Goal: Task Accomplishment & Management: Manage account settings

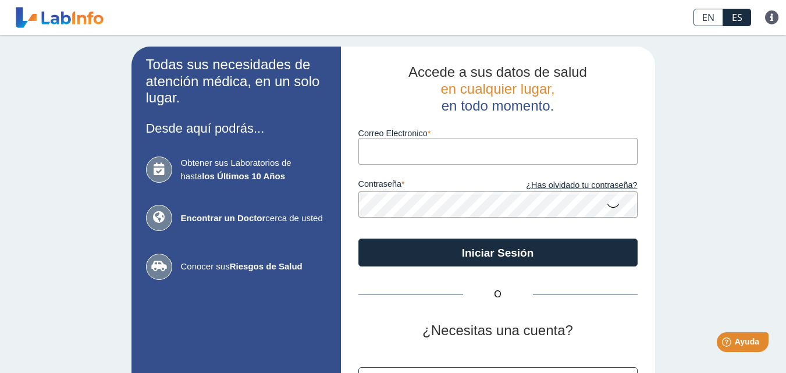
click at [366, 140] on input "Correo Electronico" at bounding box center [497, 151] width 279 height 26
type input "[EMAIL_ADDRESS][DOMAIN_NAME]"
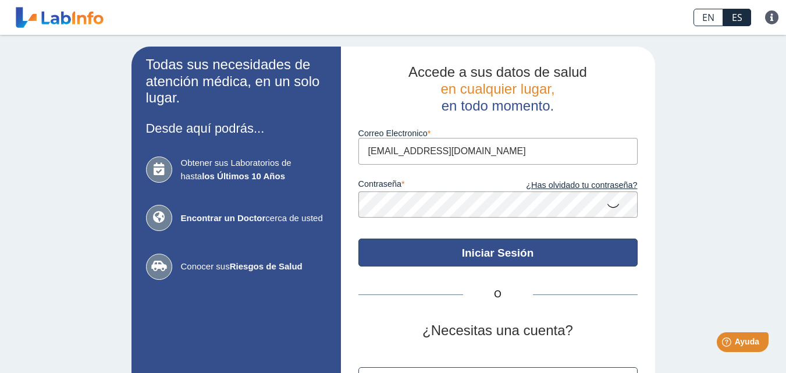
click at [486, 244] on button "Iniciar Sesión" at bounding box center [497, 253] width 279 height 28
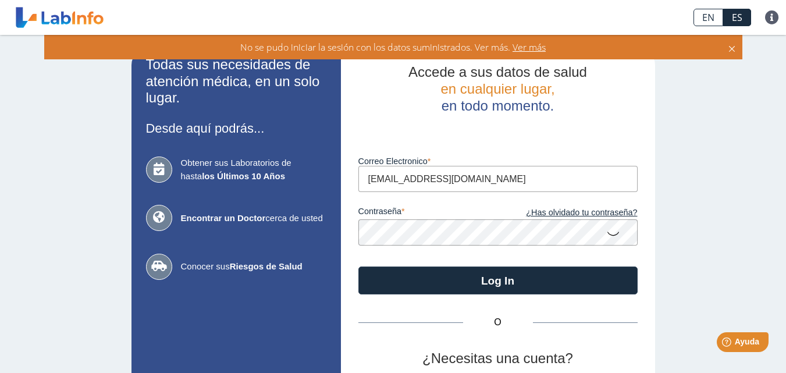
click at [530, 48] on span "Ver más" at bounding box center [527, 47] width 35 height 13
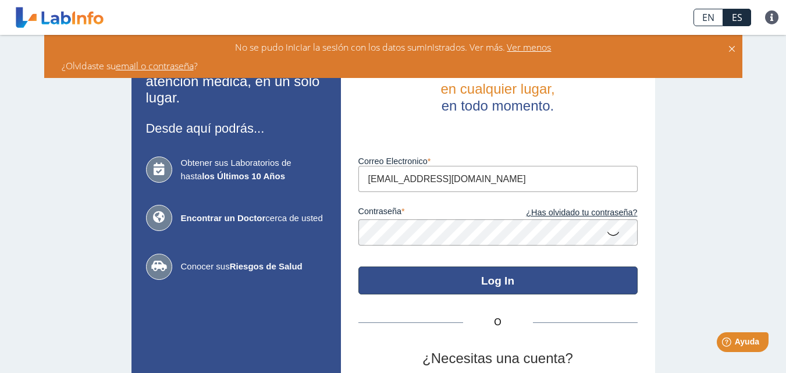
click at [496, 276] on button "Log In" at bounding box center [497, 280] width 279 height 28
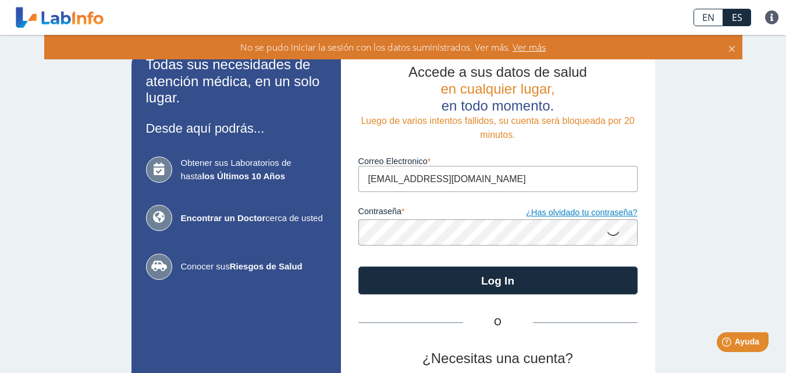
click at [603, 214] on link "¿Has olvidado tu contraseña?" at bounding box center [568, 213] width 140 height 13
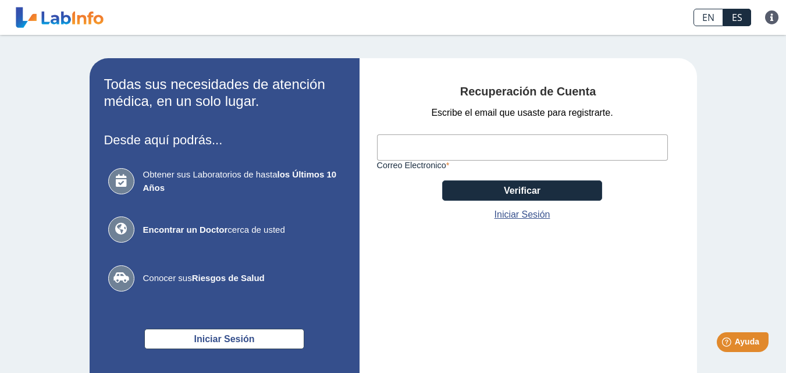
click at [401, 153] on input "Correo Electronico" at bounding box center [522, 147] width 291 height 26
type input "[EMAIL_ADDRESS][DOMAIN_NAME]"
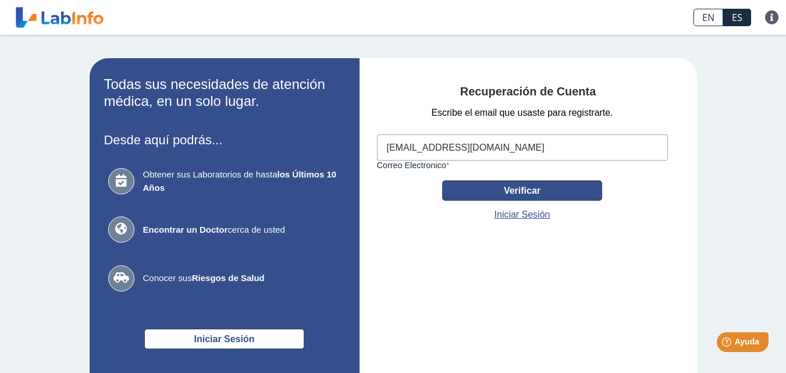
click at [510, 194] on button "Verificar" at bounding box center [522, 190] width 160 height 20
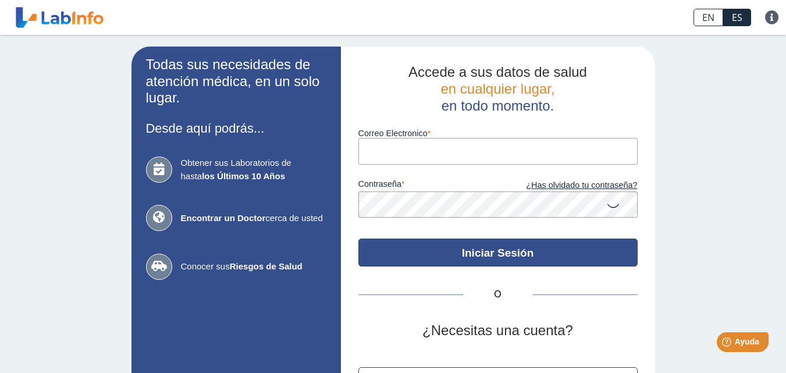
type input "[EMAIL_ADDRESS][DOMAIN_NAME]"
click at [474, 257] on button "Iniciar Sesión" at bounding box center [497, 253] width 279 height 28
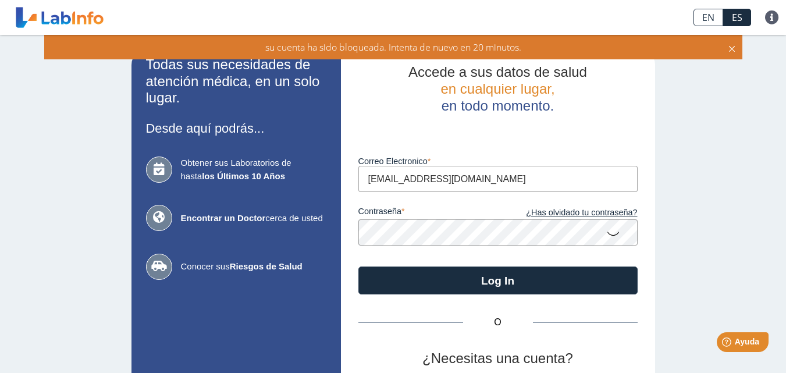
click at [727, 51] on icon at bounding box center [731, 47] width 9 height 13
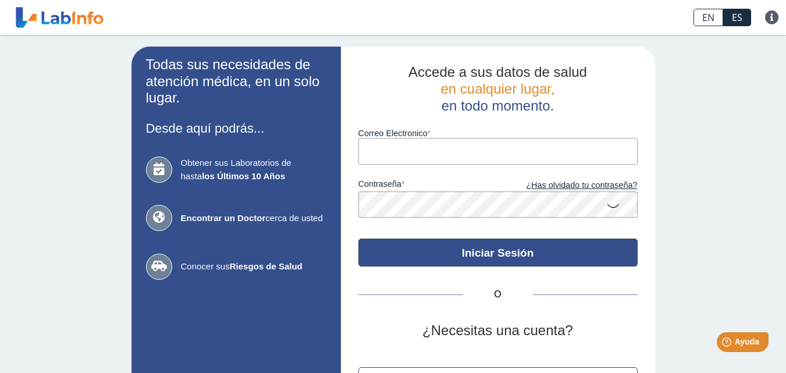
type input "[EMAIL_ADDRESS][DOMAIN_NAME]"
click at [486, 255] on button "Iniciar Sesión" at bounding box center [497, 253] width 279 height 28
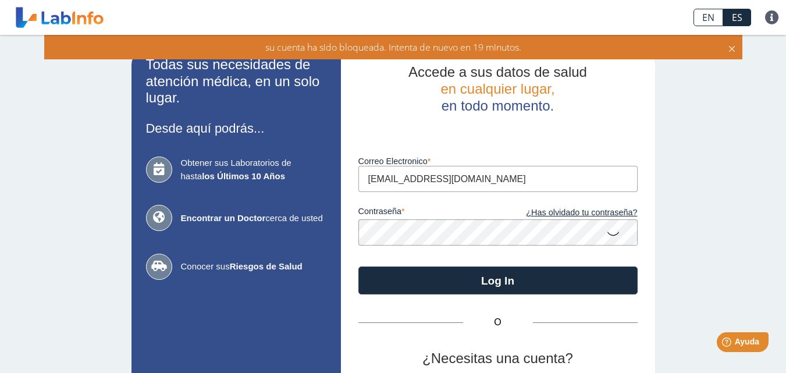
click at [729, 48] on icon at bounding box center [731, 47] width 9 height 13
